Goal: Navigation & Orientation: Find specific page/section

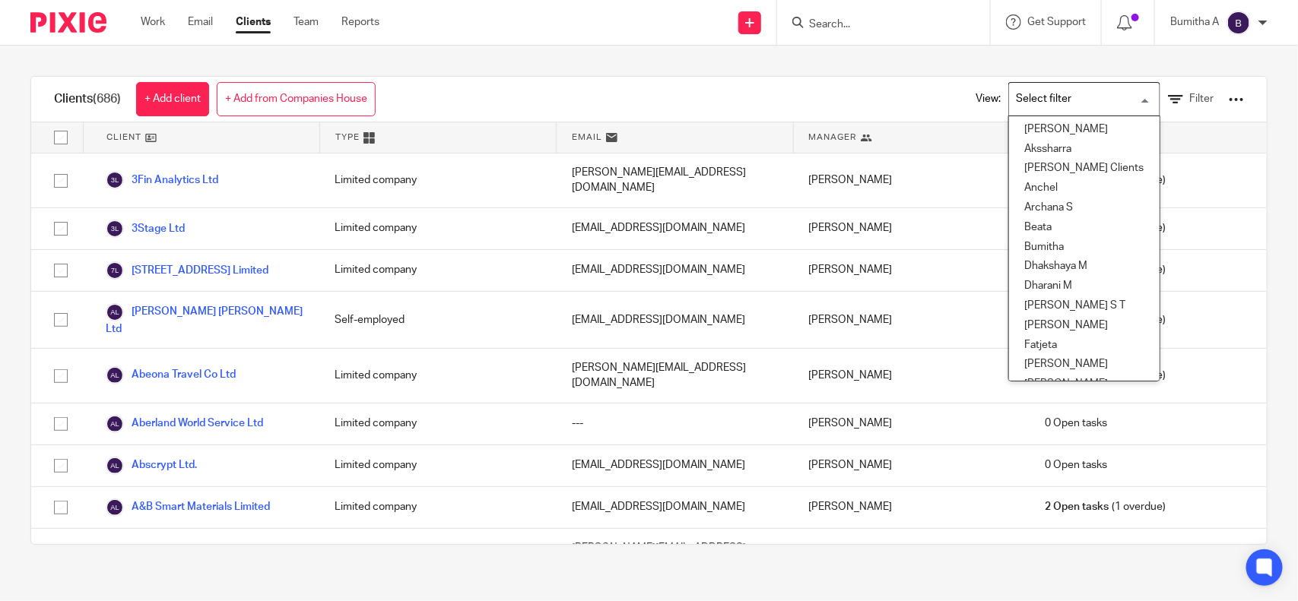
click at [1010, 103] on input "Search for option" at bounding box center [1080, 99] width 141 height 27
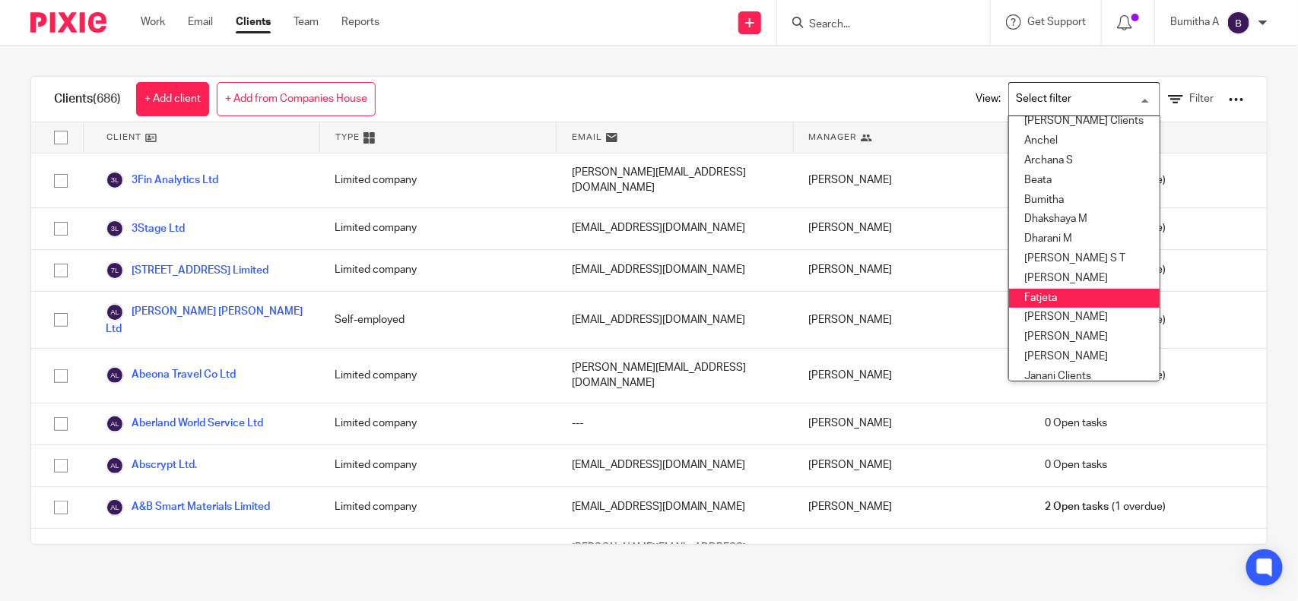
scroll to position [47, 0]
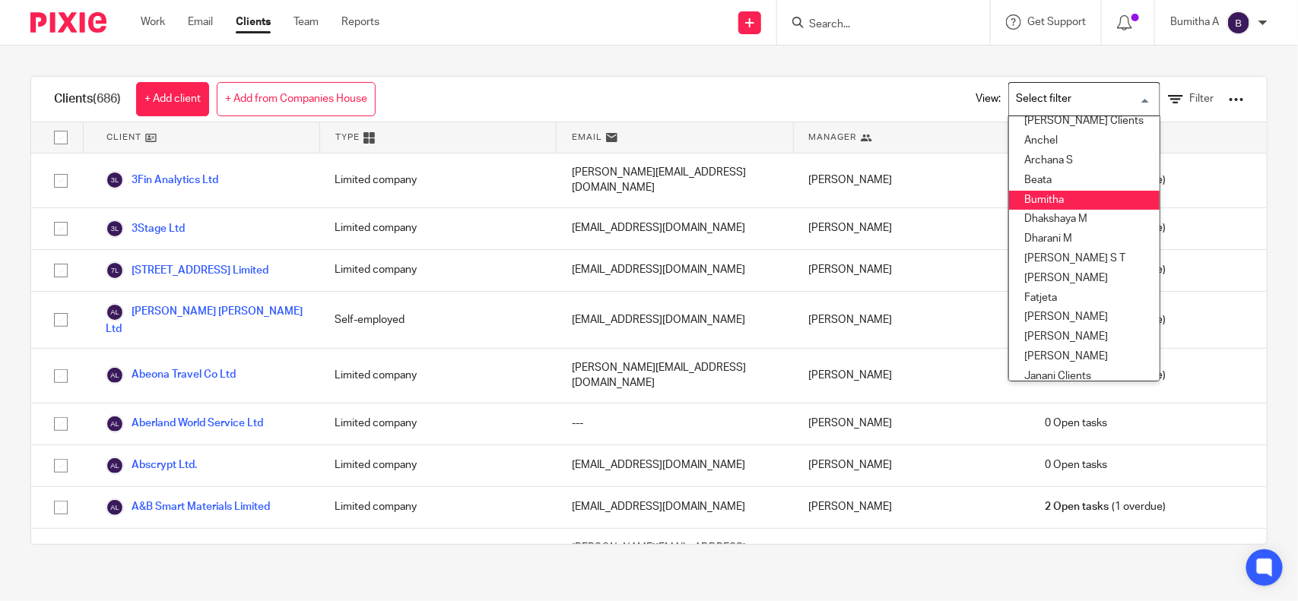
click at [1024, 198] on li "Bumitha" at bounding box center [1084, 201] width 151 height 20
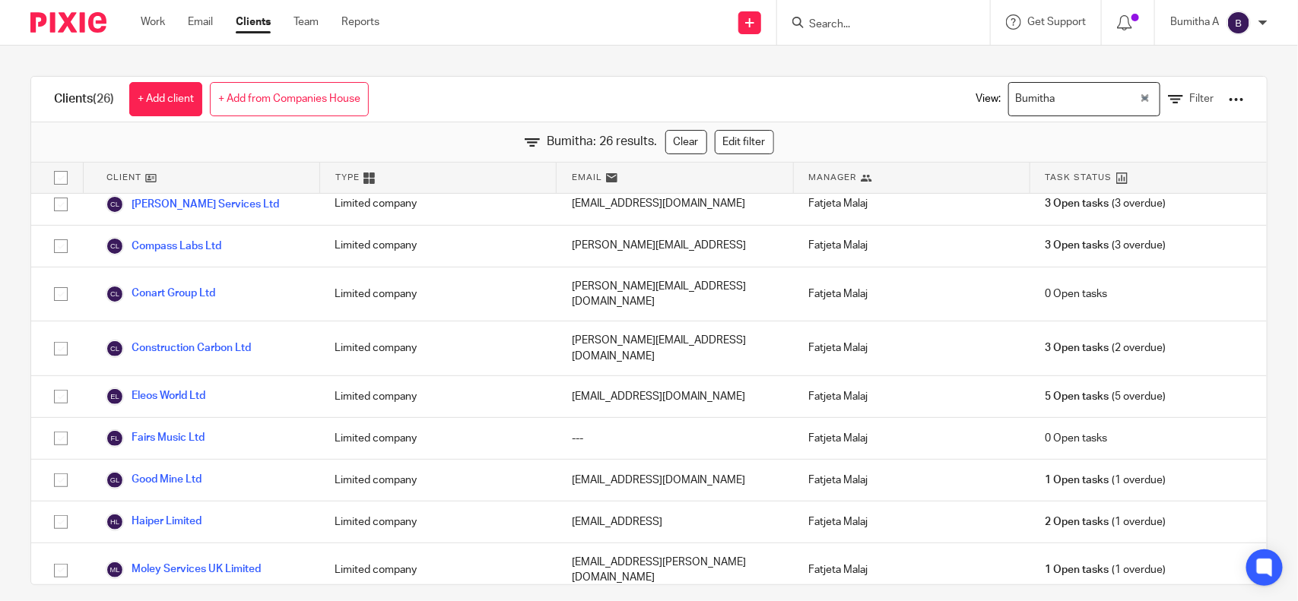
scroll to position [0, 0]
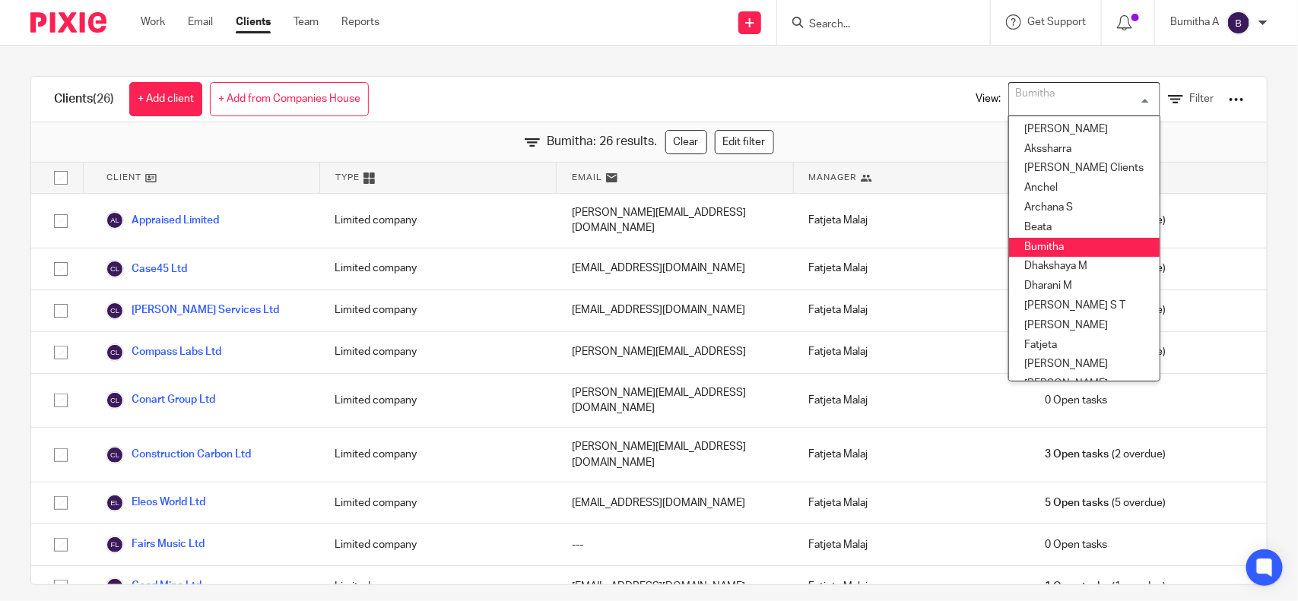
click at [1117, 100] on div "Bumitha Loading..." at bounding box center [1084, 99] width 152 height 34
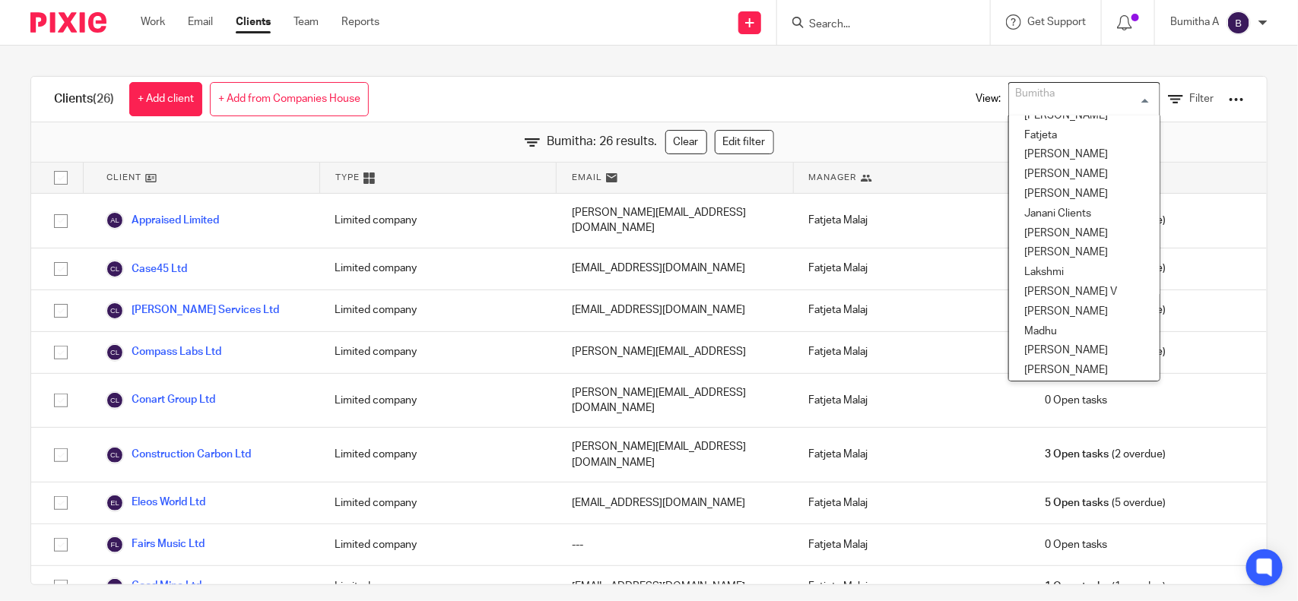
scroll to position [211, 0]
click at [1045, 141] on li "Fatjeta" at bounding box center [1084, 135] width 151 height 20
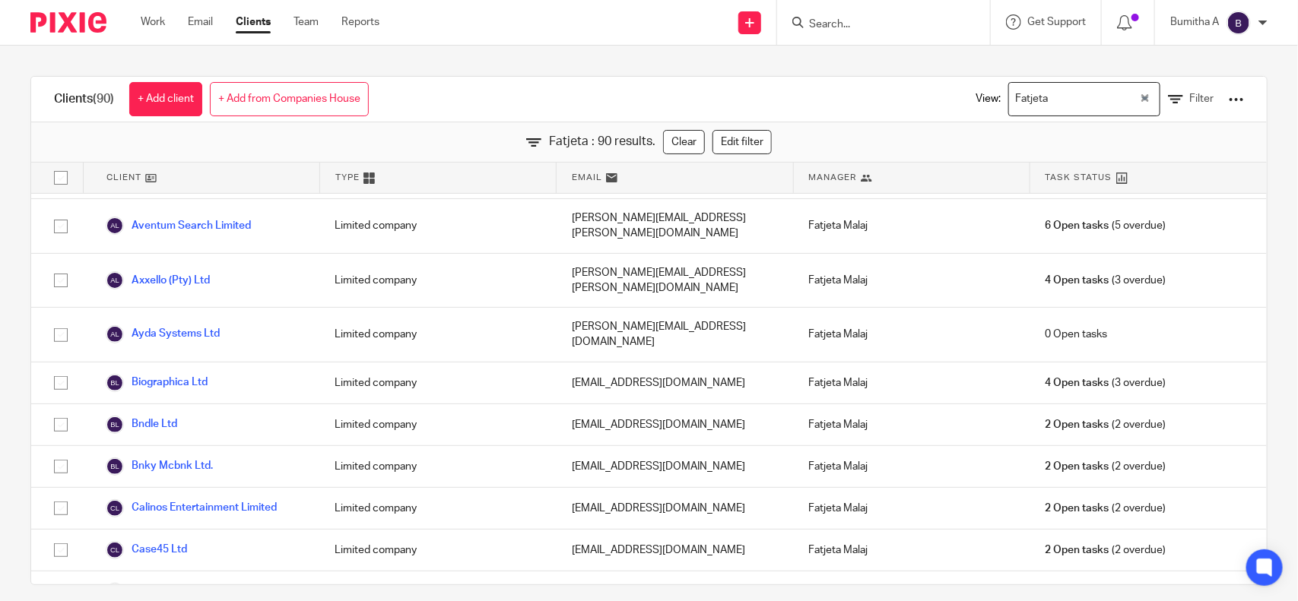
scroll to position [246, 0]
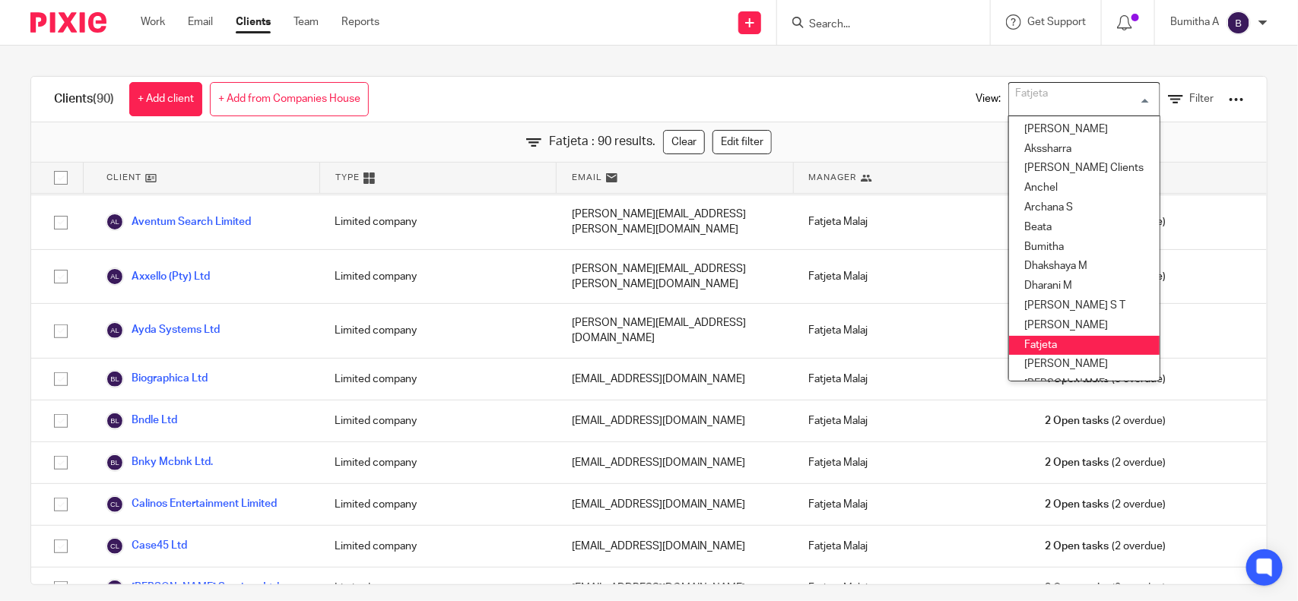
click at [0, 127] on div "Clients (90) + Add client + Add from Companies House View: Fatjeta Loading... A…" at bounding box center [649, 324] width 1298 height 556
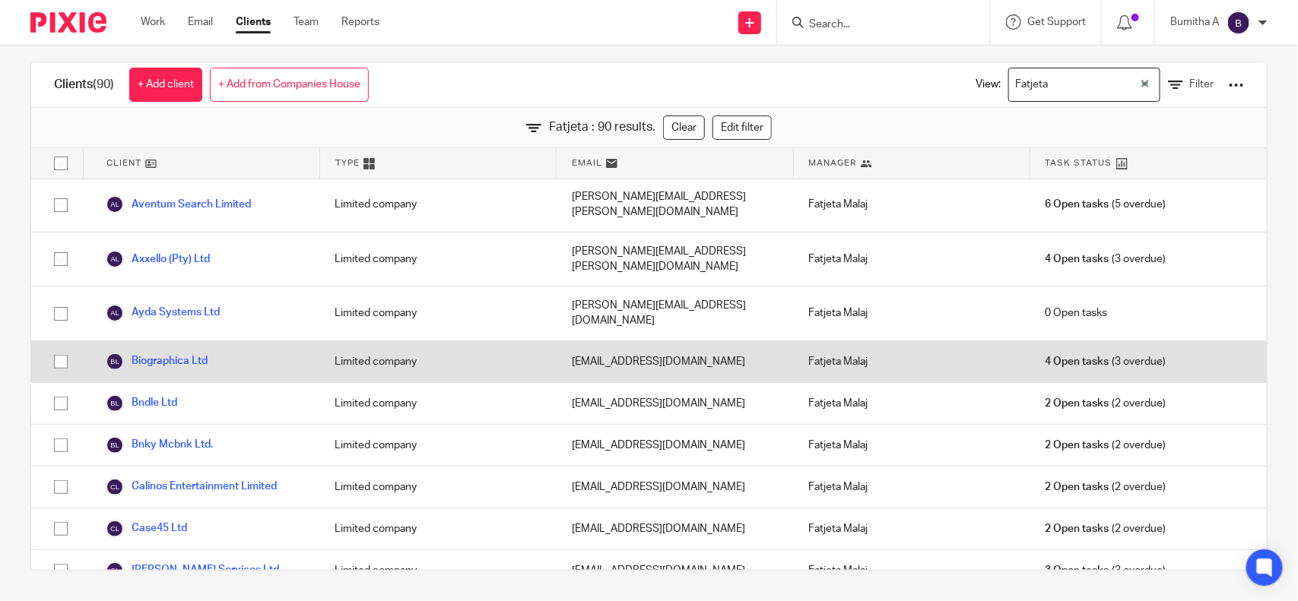
scroll to position [0, 0]
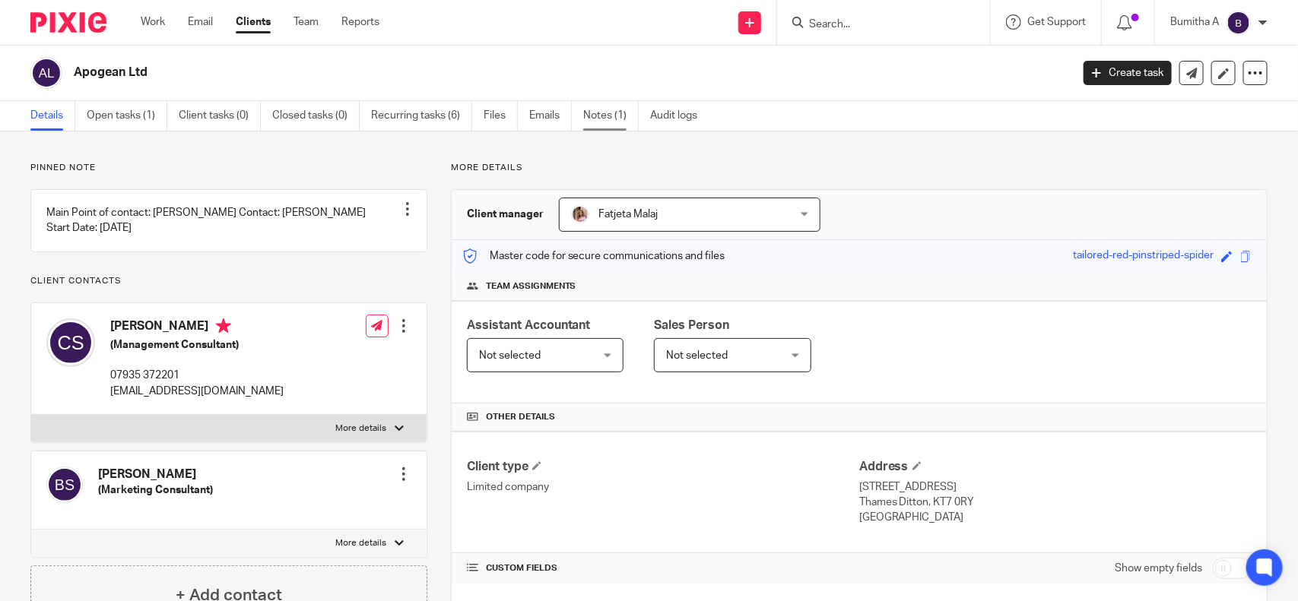
click at [590, 119] on link "Notes (1)" at bounding box center [610, 116] width 55 height 30
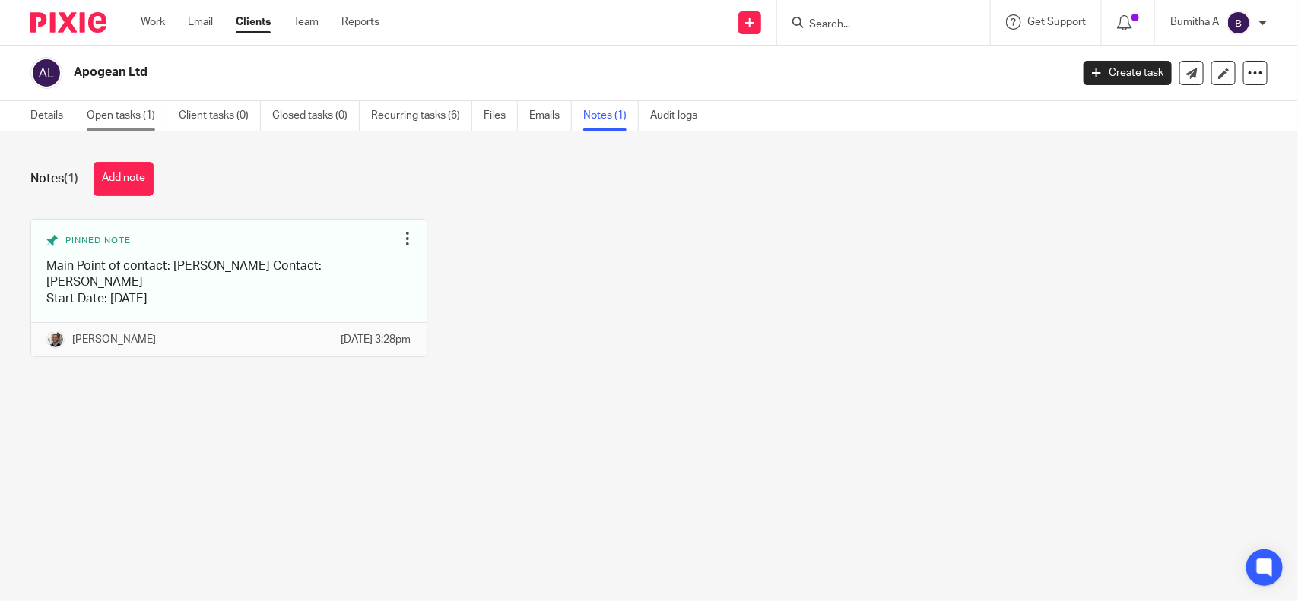
click at [95, 101] on link "Open tasks (1)" at bounding box center [127, 116] width 81 height 30
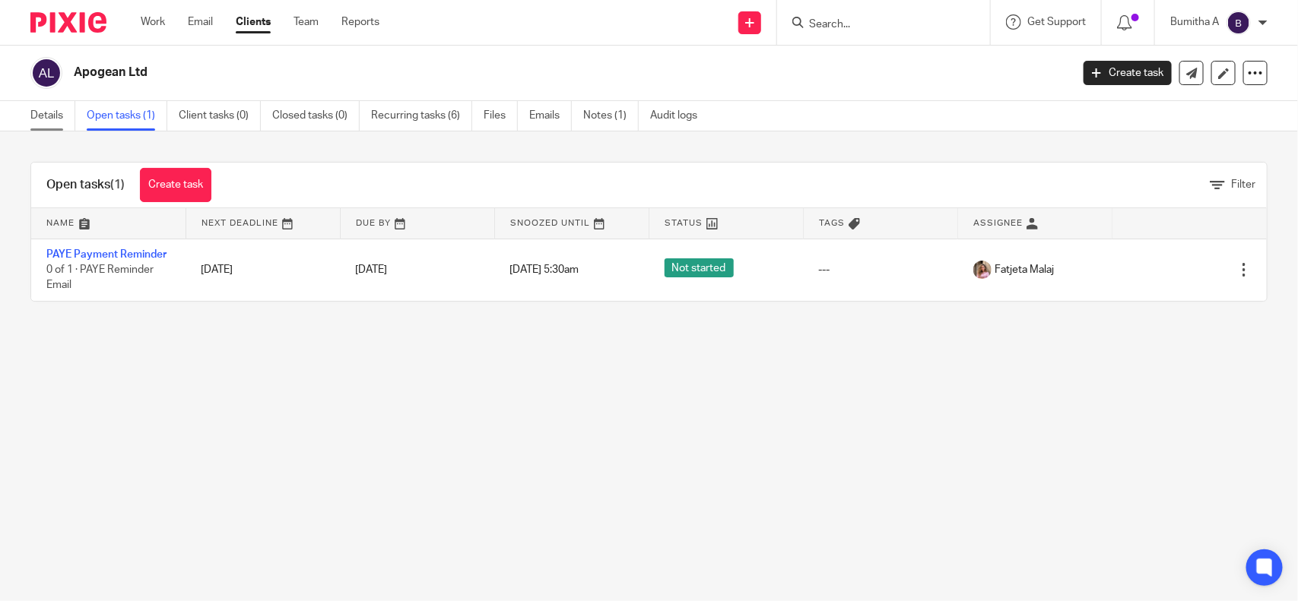
click at [52, 111] on link "Details" at bounding box center [52, 116] width 45 height 30
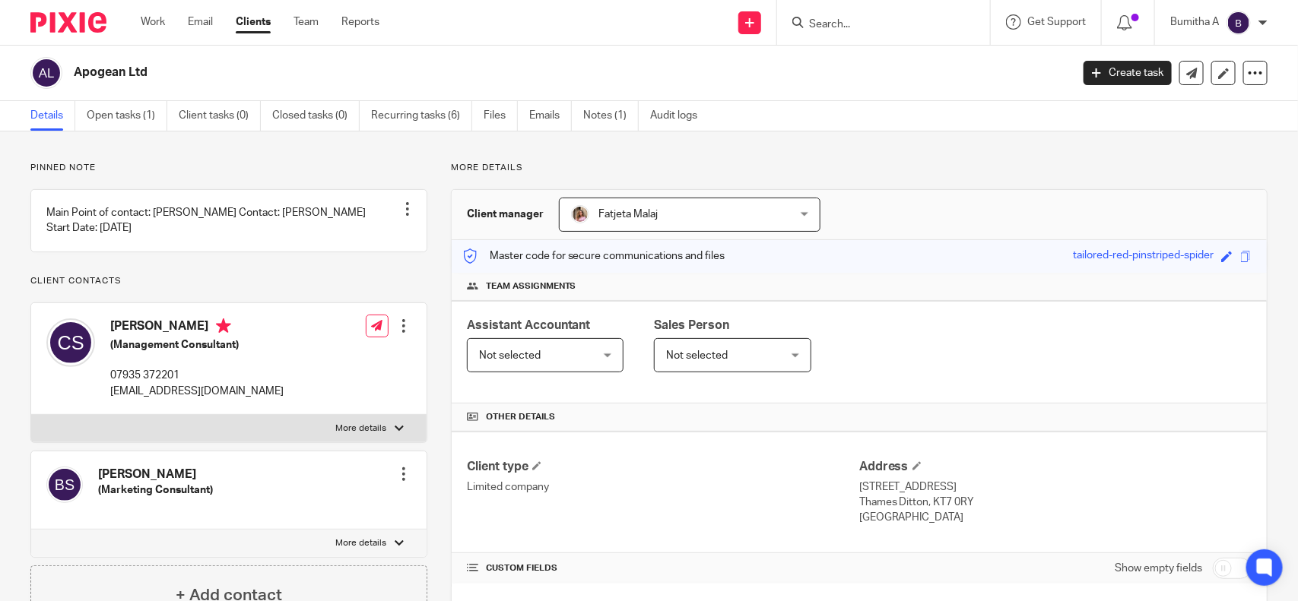
scroll to position [310, 0]
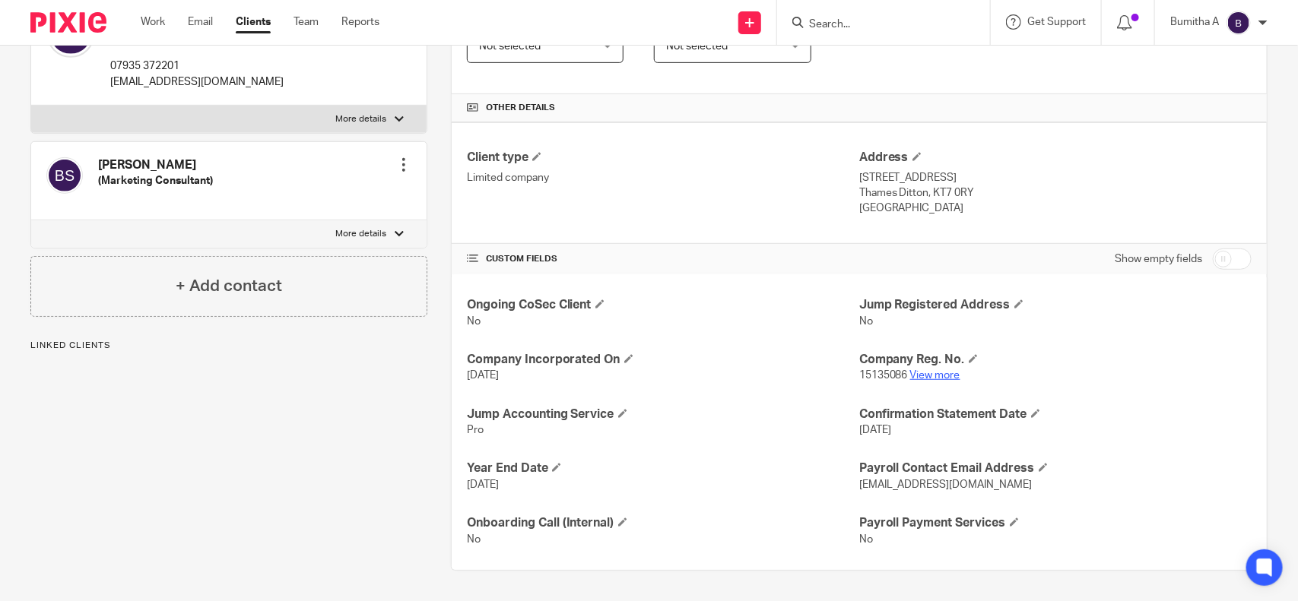
click at [924, 374] on link "View more" at bounding box center [935, 375] width 50 height 11
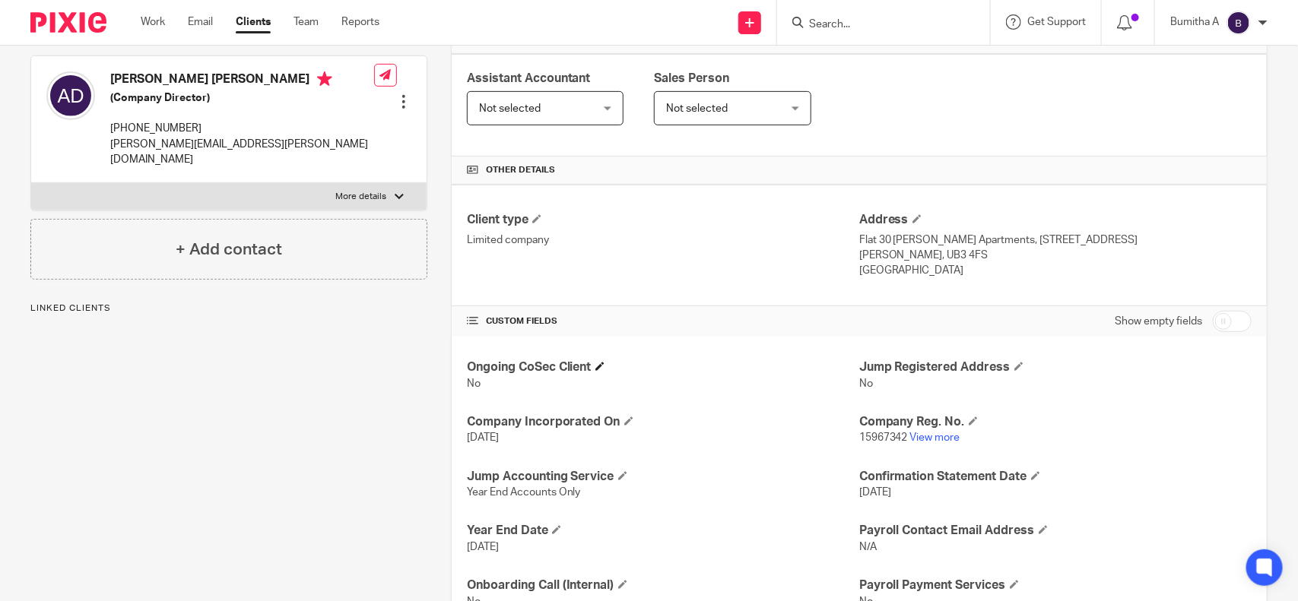
scroll to position [95, 0]
